Goal: Task Accomplishment & Management: Manage account settings

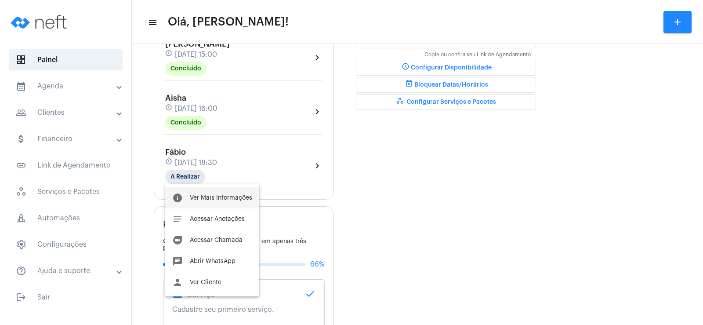
click at [217, 194] on button "info Ver Mais Informações" at bounding box center [212, 197] width 94 height 21
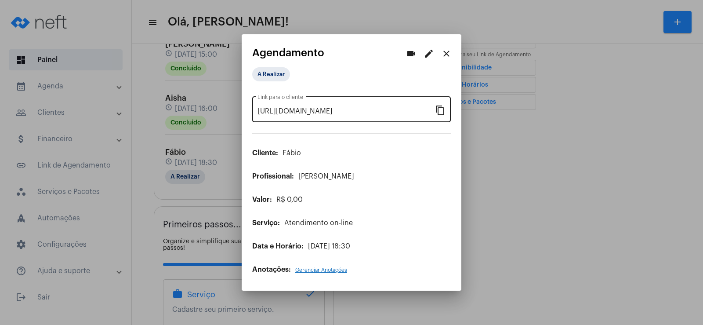
click at [445, 110] on mat-icon "content_copy" at bounding box center [440, 110] width 11 height 11
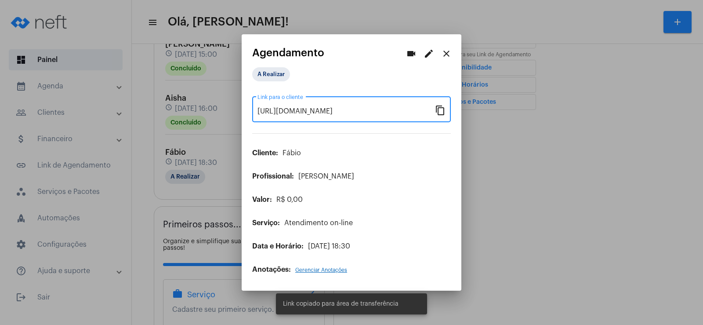
scroll to position [0, 76]
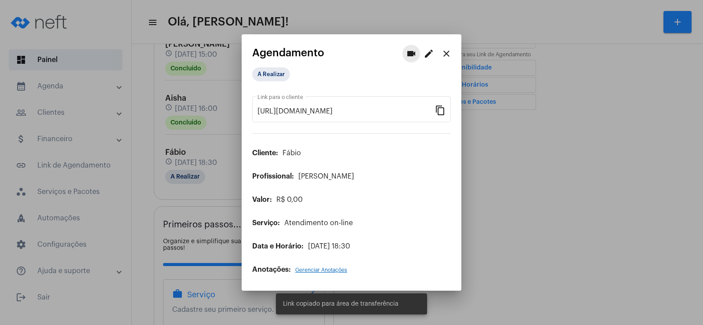
click at [407, 50] on mat-icon "videocam" at bounding box center [411, 53] width 11 height 11
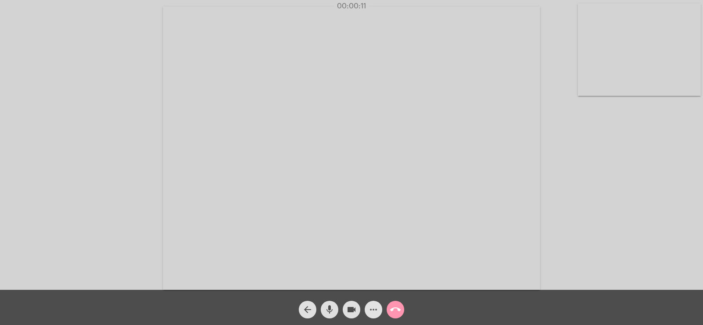
click at [371, 311] on mat-icon "more_horiz" at bounding box center [373, 309] width 11 height 11
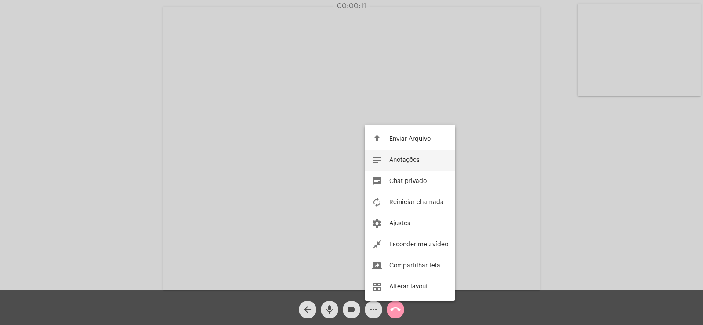
click at [398, 162] on span "Anotações" at bounding box center [404, 160] width 30 height 6
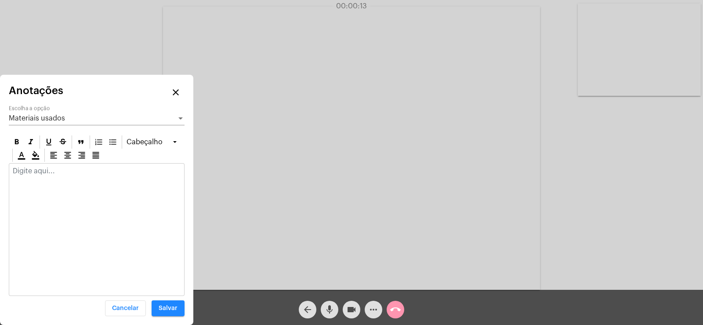
click at [31, 113] on div "Materiais usados Escolha a opção" at bounding box center [97, 115] width 176 height 20
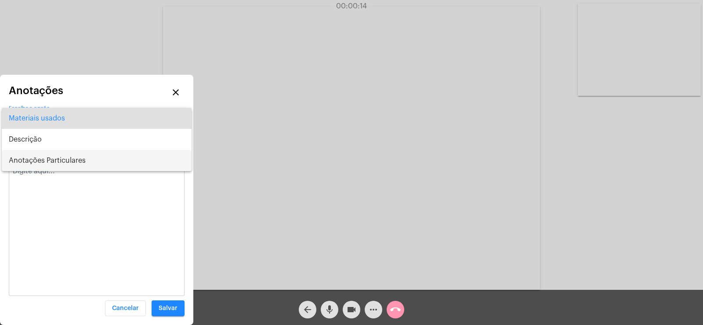
click at [42, 164] on span "Anotações Particulares" at bounding box center [97, 160] width 176 height 21
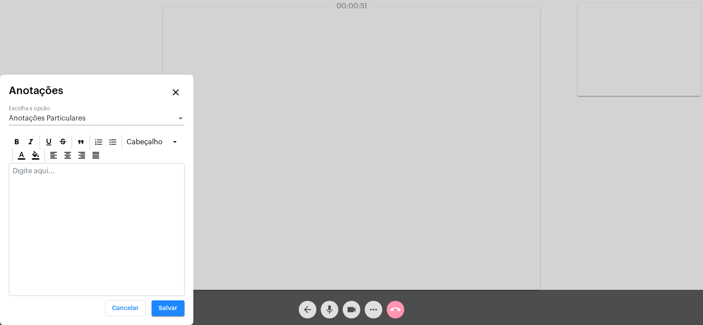
click at [42, 171] on p at bounding box center [97, 171] width 168 height 8
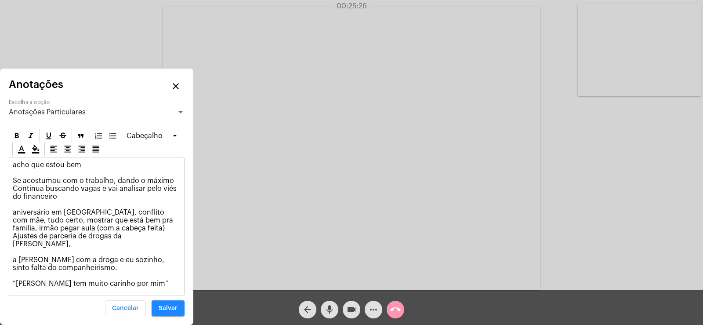
click at [43, 116] on span "Anotações Particulares" at bounding box center [47, 112] width 77 height 7
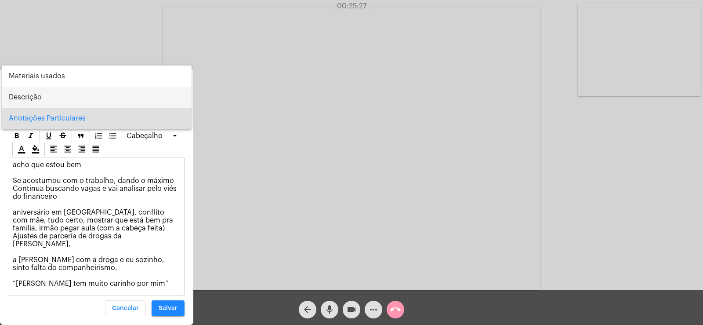
click at [37, 98] on span "Descrição" at bounding box center [97, 97] width 176 height 21
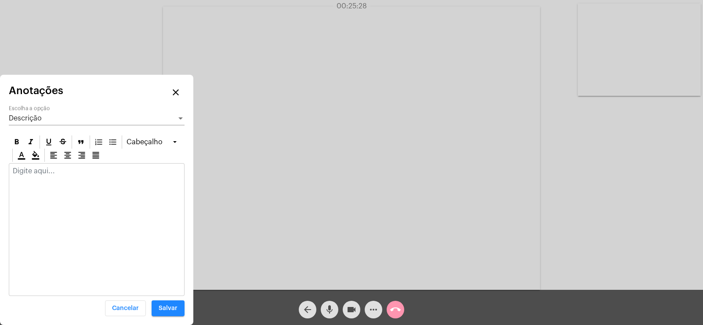
click at [48, 182] on div at bounding box center [96, 172] width 175 height 19
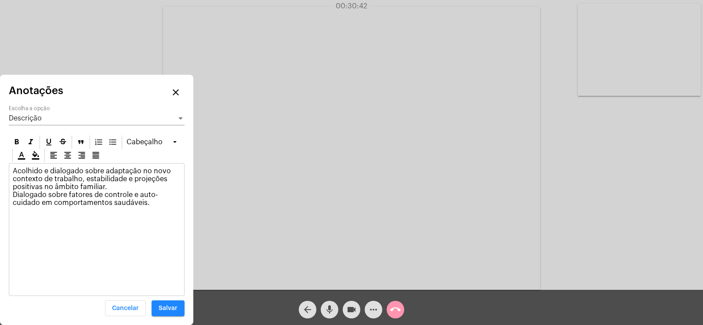
click at [73, 117] on div "Descrição" at bounding box center [93, 118] width 168 height 8
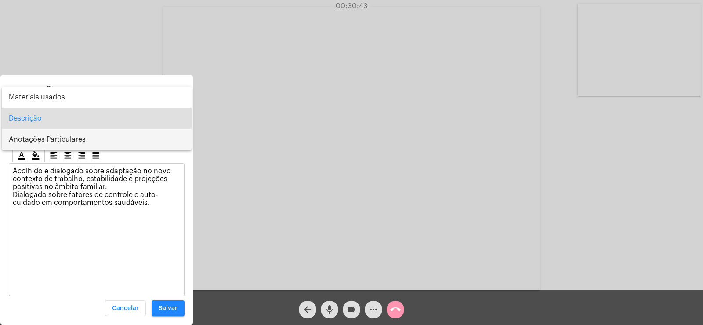
click at [61, 134] on span "Anotações Particulares" at bounding box center [97, 139] width 176 height 21
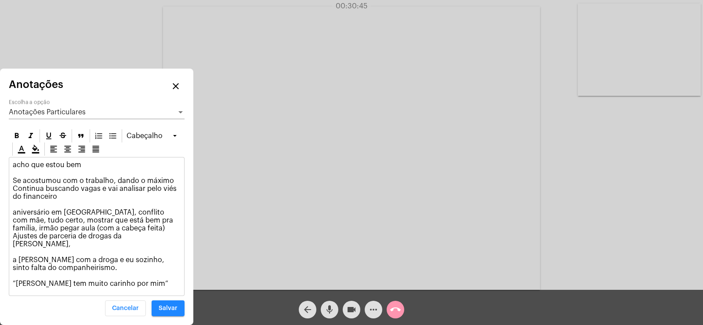
click at [139, 285] on p "acho que estou bem Se acostumou com o trabalho, dando o máximo Continua buscand…" at bounding box center [97, 224] width 168 height 127
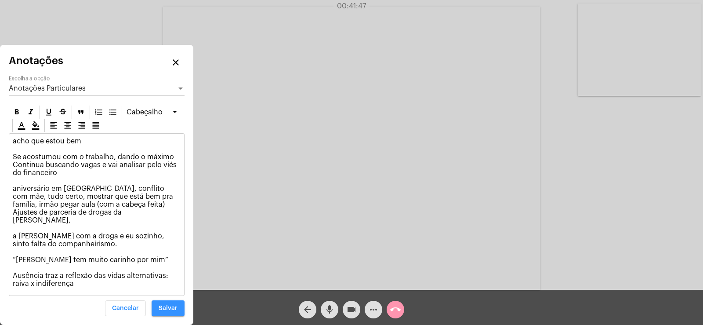
click at [162, 308] on span "Salvar" at bounding box center [168, 308] width 19 height 6
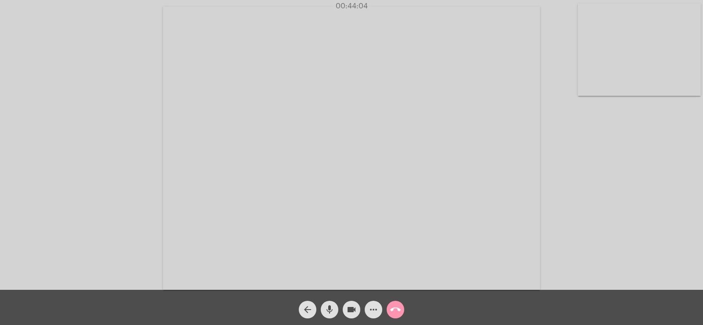
click at [396, 309] on mat-icon "call_end" at bounding box center [395, 309] width 11 height 11
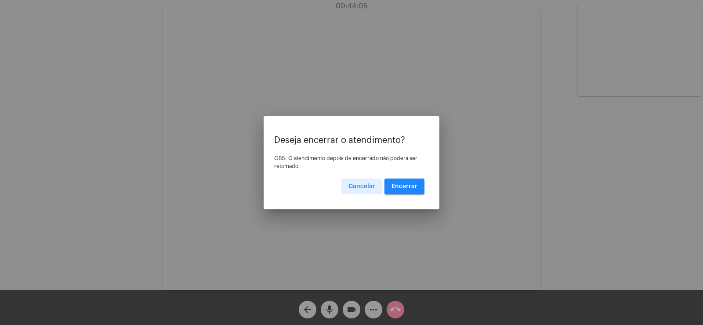
click at [403, 189] on button "Encerrar" at bounding box center [404, 186] width 40 height 16
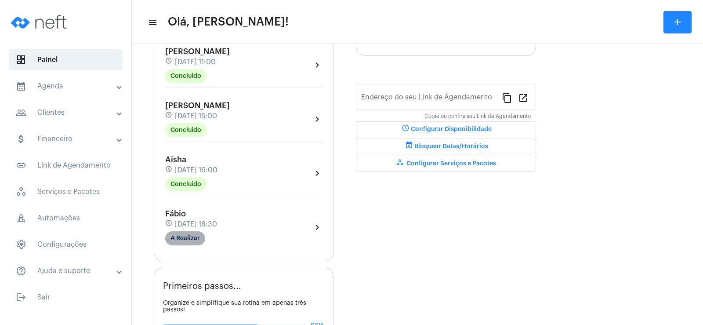
click at [183, 239] on mat-chip "A Realizar" at bounding box center [185, 238] width 40 height 14
type input "[URL][DOMAIN_NAME]"
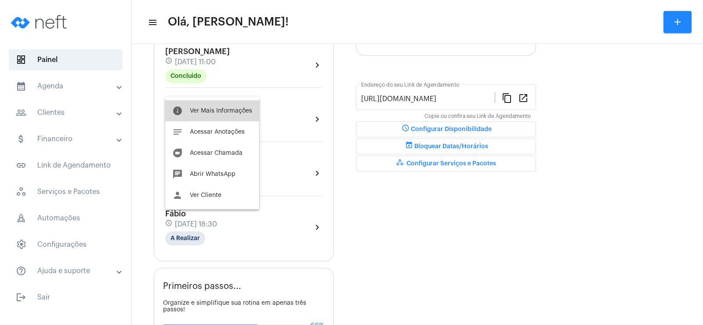
click at [212, 112] on span "Ver Mais Informações" at bounding box center [221, 111] width 62 height 6
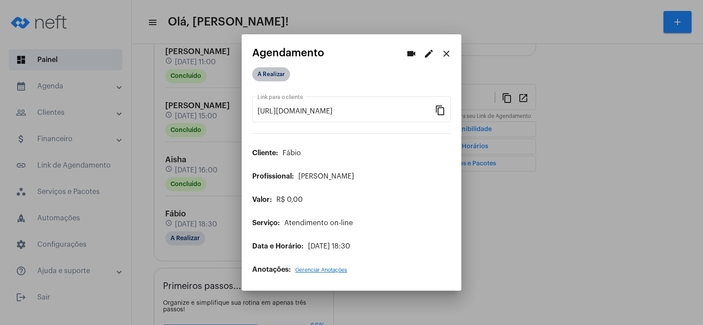
click at [267, 69] on mat-chip "A Realizar" at bounding box center [271, 74] width 38 height 14
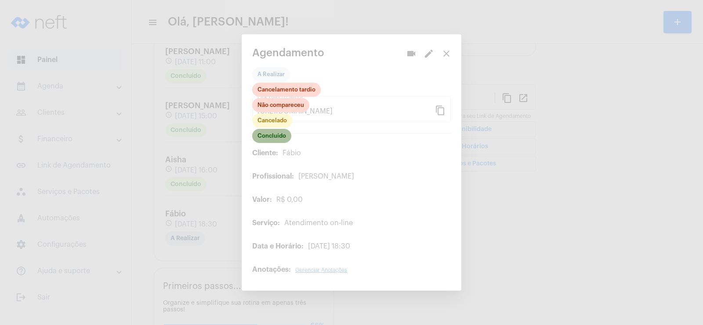
click at [267, 137] on mat-chip "Concluído" at bounding box center [271, 136] width 39 height 14
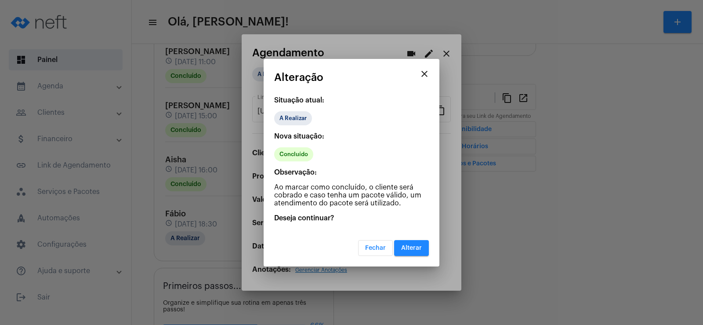
click at [419, 244] on button "Alterar" at bounding box center [411, 248] width 35 height 16
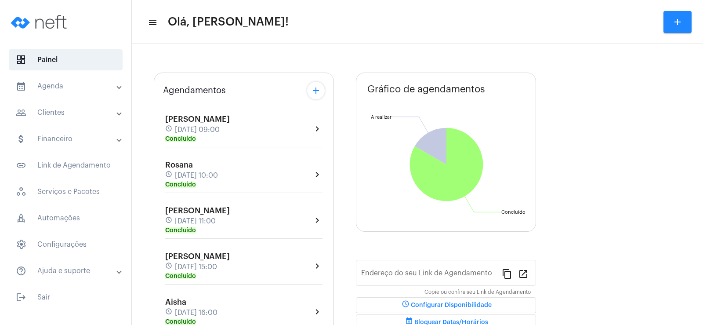
scroll to position [132, 0]
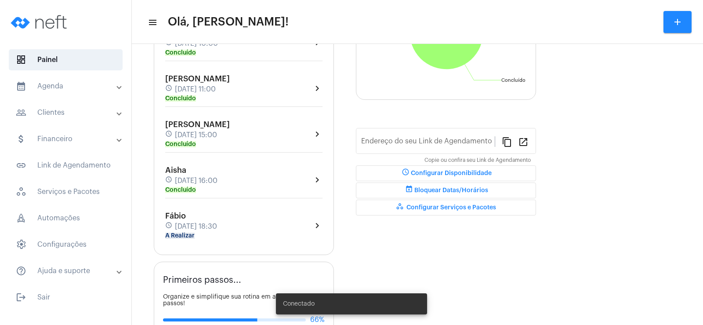
click at [177, 232] on div "Fábio schedule [DATE] 18:30 A Realizar" at bounding box center [191, 225] width 52 height 28
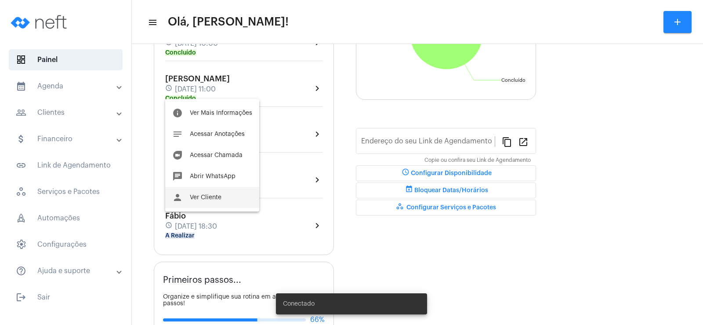
type input "[URL][DOMAIN_NAME]"
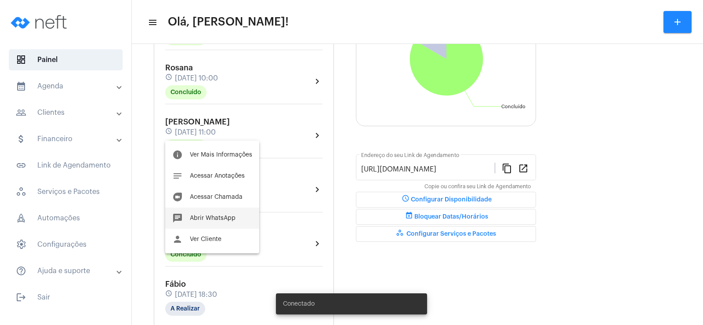
scroll to position [158, 0]
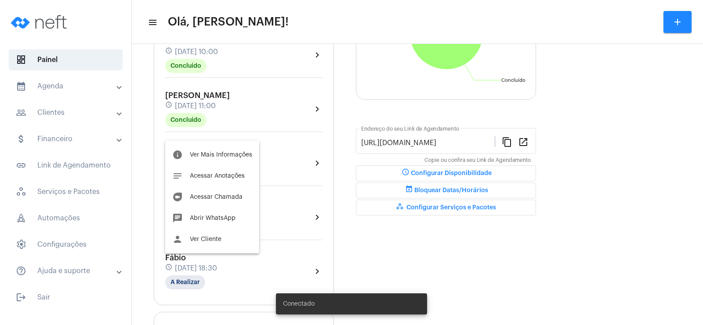
click at [59, 110] on div at bounding box center [351, 162] width 703 height 325
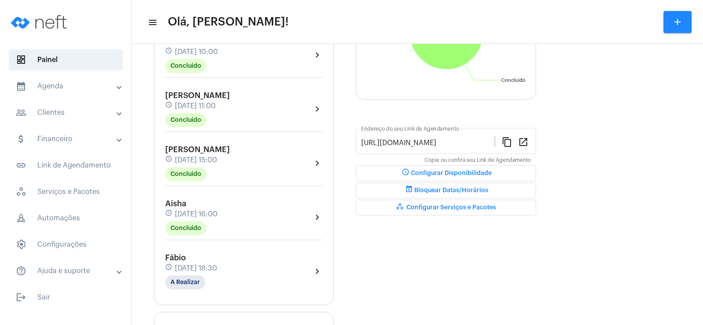
click at [59, 110] on mat-panel-title "people_outline Clientes" at bounding box center [66, 112] width 101 height 11
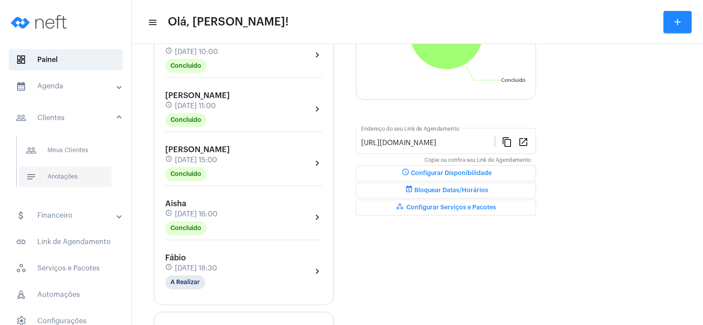
click at [61, 184] on span "notes Anotações" at bounding box center [65, 176] width 93 height 21
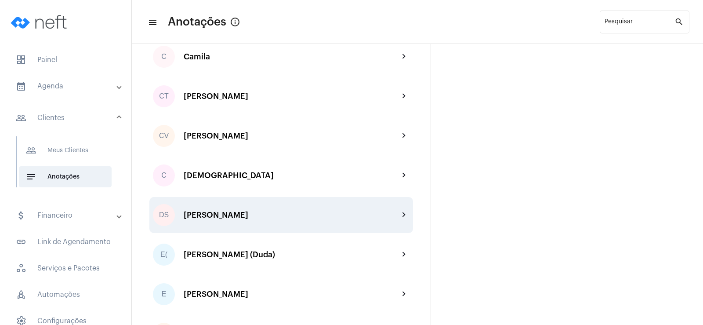
scroll to position [439, 0]
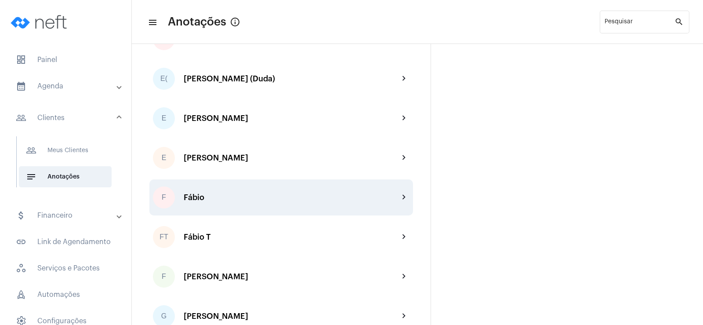
click at [206, 190] on div "F Fábio chevron_right" at bounding box center [281, 197] width 264 height 36
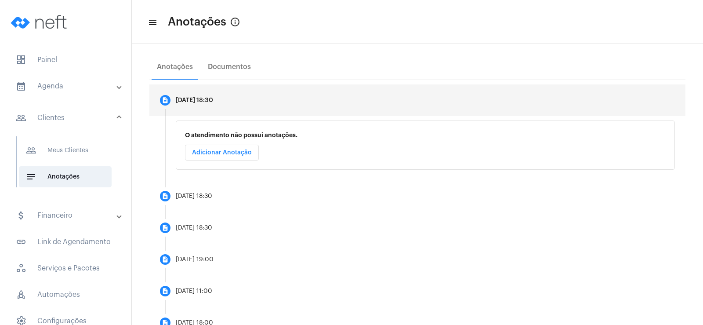
scroll to position [176, 0]
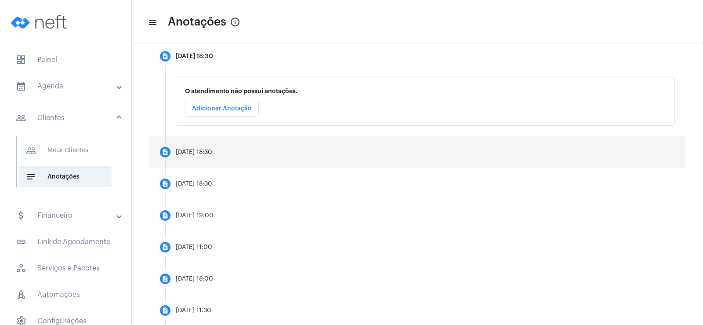
click at [206, 154] on div "19/08/2025, 18:30" at bounding box center [194, 152] width 36 height 7
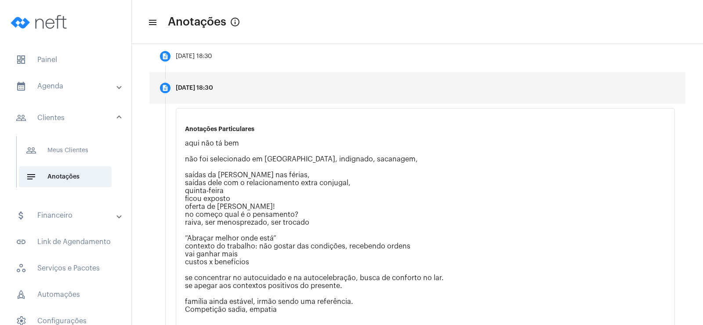
scroll to position [264, 0]
